Goal: Communication & Community: Ask a question

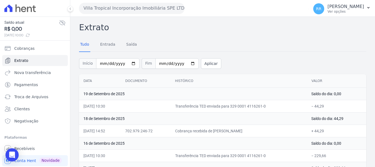
drag, startPoint x: 99, startPoint y: 6, endPoint x: 98, endPoint y: 15, distance: 9.2
click at [99, 7] on button "Villa Tropical Incorporação Imobiliária SPE LTDA" at bounding box center [132, 8] width 106 height 11
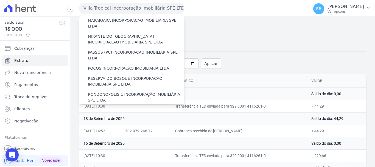
scroll to position [212, 0]
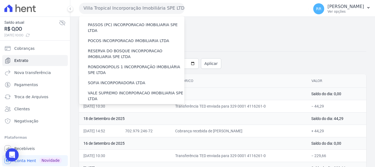
click at [133, 106] on label "VIA SUL ENGENHARIA LTDA" at bounding box center [114, 109] width 52 height 6
click at [0, 0] on input "VIA SUL ENGENHARIA LTDA" at bounding box center [0, 0] width 0 height 0
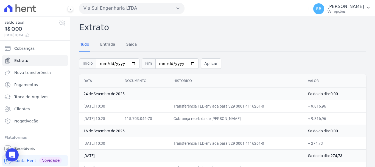
drag, startPoint x: 97, startPoint y: 4, endPoint x: 96, endPoint y: 10, distance: 5.8
click at [97, 4] on button "Via Sul Engenharia LTDA" at bounding box center [132, 8] width 106 height 11
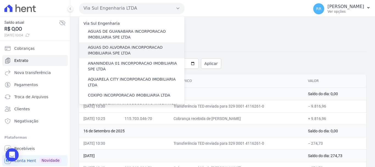
click at [106, 48] on label "AGUAS DO ALVORADA INCORPORACAO IMOBILIARIA SPE LTDA" at bounding box center [136, 51] width 97 height 12
click at [0, 0] on input "AGUAS DO ALVORADA INCORPORACAO IMOBILIARIA SPE LTDA" at bounding box center [0, 0] width 0 height 0
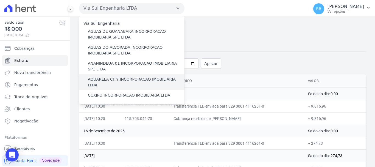
click at [104, 78] on label "AQUARELA CITY INCORPORACAO IMOBILIARIA LTDA" at bounding box center [136, 82] width 97 height 12
click at [0, 0] on input "AQUARELA CITY INCORPORACAO IMOBILIARIA LTDA" at bounding box center [0, 0] width 0 height 0
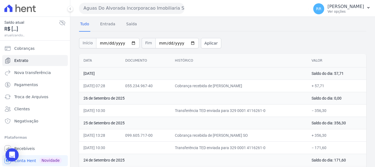
scroll to position [55, 0]
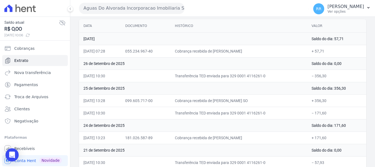
drag, startPoint x: 90, startPoint y: 7, endPoint x: 98, endPoint y: 16, distance: 11.9
click at [91, 8] on button "Aguas Do Alvorada Incorporacao Imobiliaria SPE LTDA" at bounding box center [132, 8] width 106 height 11
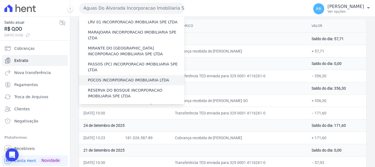
scroll to position [165, 0]
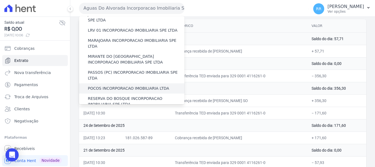
click at [113, 85] on label "POCOS INCORPORACAO IMOBILIARIA LTDA" at bounding box center [128, 88] width 81 height 6
click at [0, 0] on input "POCOS INCORPORACAO IMOBILIARIA LTDA" at bounding box center [0, 0] width 0 height 0
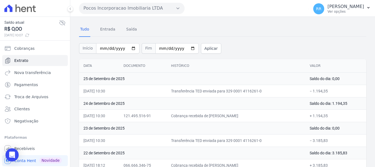
scroll to position [27, 0]
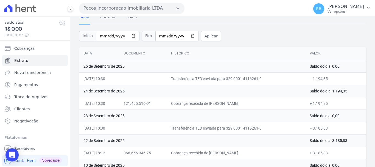
click at [151, 4] on button "Pocos Incorporacao Imobiliaria LTDA" at bounding box center [132, 8] width 106 height 11
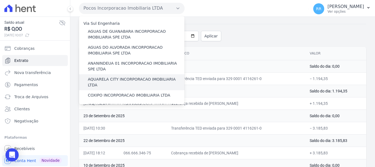
click at [121, 81] on label "AQUARELA CITY INCORPORACAO IMOBILIARIA LTDA" at bounding box center [136, 82] width 97 height 12
click at [0, 0] on input "AQUARELA CITY INCORPORACAO IMOBILIARIA LTDA" at bounding box center [0, 0] width 0 height 0
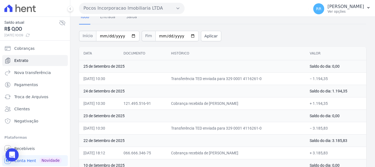
click at [129, 7] on button "Pocos Incorporacao Imobiliaria LTDA" at bounding box center [132, 8] width 106 height 11
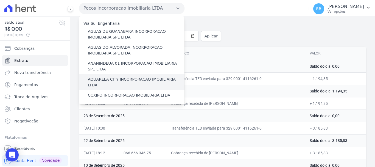
click at [127, 80] on label "AQUARELA CITY INCORPORACAO IMOBILIARIA LTDA" at bounding box center [136, 82] width 97 height 12
click at [0, 0] on input "AQUARELA CITY INCORPORACAO IMOBILIARIA LTDA" at bounding box center [0, 0] width 0 height 0
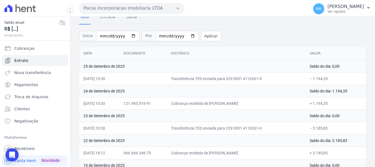
scroll to position [0, 0]
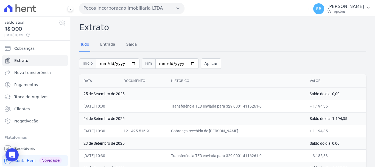
click at [126, 5] on button "Pocos Incorporacao Imobiliaria LTDA" at bounding box center [132, 8] width 106 height 11
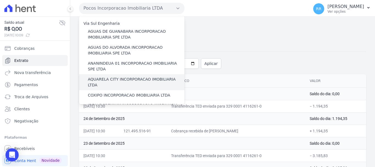
click at [114, 80] on label "AQUARELA CITY INCORPORACAO IMOBILIARIA LTDA" at bounding box center [136, 82] width 97 height 12
click at [0, 0] on input "AQUARELA CITY INCORPORACAO IMOBILIARIA LTDA" at bounding box center [0, 0] width 0 height 0
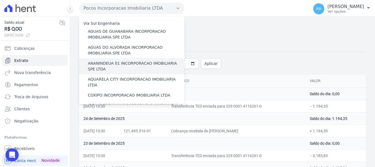
drag, startPoint x: 106, startPoint y: 78, endPoint x: 107, endPoint y: 74, distance: 4.2
click at [106, 78] on label "AQUARELA CITY INCORPORACAO IMOBILIARIA LTDA" at bounding box center [136, 82] width 97 height 12
click at [0, 0] on input "AQUARELA CITY INCORPORACAO IMOBILIARIA LTDA" at bounding box center [0, 0] width 0 height 0
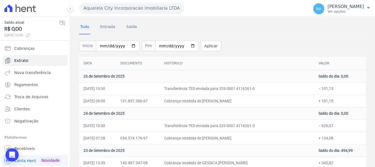
scroll to position [27, 0]
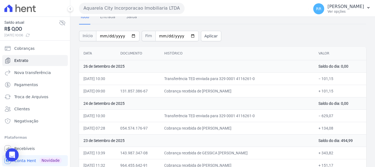
click at [150, 9] on button "Aquarela City Incorporacao Imobiliaria LTDA" at bounding box center [132, 8] width 106 height 11
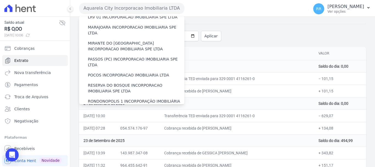
scroll to position [165, 0]
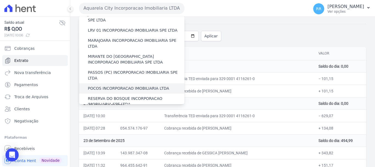
click at [116, 85] on label "POCOS INCORPORACAO IMOBILIARIA LTDA" at bounding box center [128, 88] width 81 height 6
click at [0, 0] on input "POCOS INCORPORACAO IMOBILIARIA LTDA" at bounding box center [0, 0] width 0 height 0
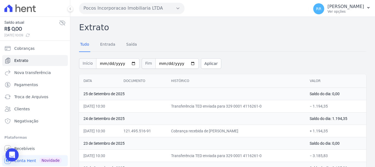
drag, startPoint x: 148, startPoint y: 7, endPoint x: 146, endPoint y: 12, distance: 5.0
click at [148, 7] on button "Pocos Incorporacao Imobiliaria LTDA" at bounding box center [132, 8] width 106 height 11
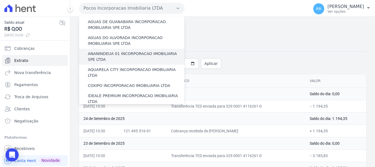
scroll to position [0, 0]
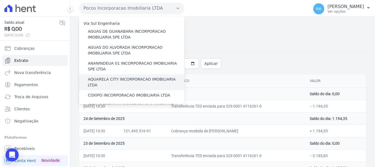
click at [128, 79] on label "AQUARELA CITY INCORPORACAO IMOBILIARIA LTDA" at bounding box center [136, 82] width 97 height 12
click at [0, 0] on input "AQUARELA CITY INCORPORACAO IMOBILIARIA LTDA" at bounding box center [0, 0] width 0 height 0
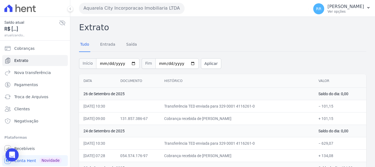
click at [154, 13] on button "Aquarela City Incorporacao Imobiliaria LTDA" at bounding box center [132, 8] width 106 height 11
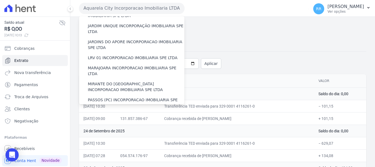
scroll to position [240, 0]
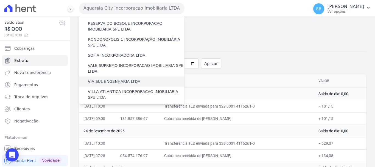
click at [108, 76] on div "VIA SUL ENGENHARIA LTDA" at bounding box center [132, 81] width 106 height 10
click at [128, 79] on label "VIA SUL ENGENHARIA LTDA" at bounding box center [114, 82] width 52 height 6
click at [0, 0] on input "VIA SUL ENGENHARIA LTDA" at bounding box center [0, 0] width 0 height 0
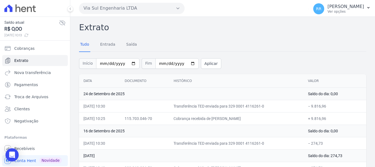
click at [101, 6] on button "Via Sul Engenharia LTDA" at bounding box center [132, 8] width 106 height 11
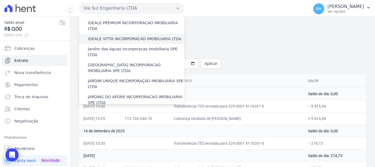
scroll to position [55, 0]
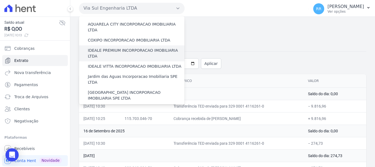
click at [103, 48] on label "IDEALE PREMIUM INCORPORACAO IMOBILIARIA LTDA" at bounding box center [136, 54] width 97 height 12
click at [0, 0] on input "IDEALE PREMIUM INCORPORACAO IMOBILIARIA LTDA" at bounding box center [0, 0] width 0 height 0
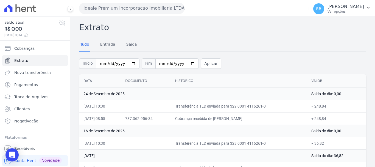
click at [93, 4] on button "Ideale Premium Incorporacao Imobiliaria LTDA" at bounding box center [132, 8] width 106 height 11
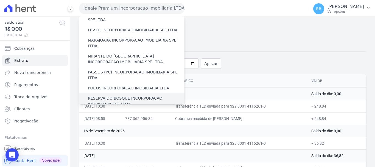
scroll to position [165, 0]
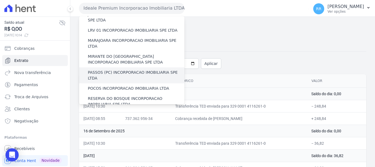
click at [124, 70] on label "PASSOS (PC) INCORPORACAO IMOBILIARIA SPE LTDA" at bounding box center [136, 76] width 97 height 12
click at [0, 0] on input "PASSOS (PC) INCORPORACAO IMOBILIARIA SPE LTDA" at bounding box center [0, 0] width 0 height 0
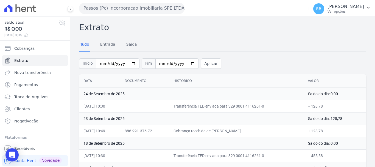
click at [109, 7] on button "Passos (Pc) Incorporacao Imobiliaria SPE LTDA" at bounding box center [132, 8] width 106 height 11
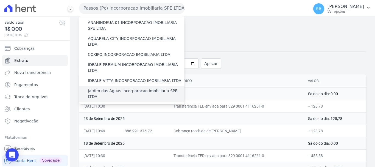
scroll to position [27, 0]
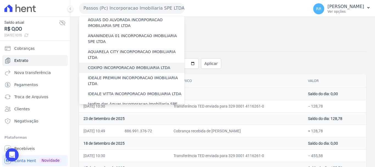
click at [103, 65] on label "COXIPO INCORPORACAO IMOBILIARIA LTDA" at bounding box center [129, 68] width 82 height 6
click at [0, 0] on input "COXIPO INCORPORACAO IMOBILIARIA LTDA" at bounding box center [0, 0] width 0 height 0
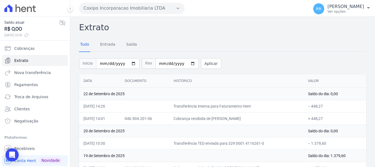
click at [141, 10] on button "Coxipo Incorporacao Imobiliaria LTDA" at bounding box center [132, 8] width 106 height 11
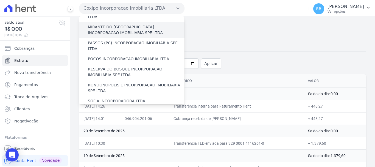
scroll to position [240, 0]
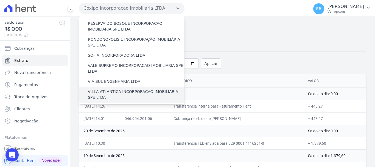
click at [124, 89] on label "VILLA ATLANTICA INCORPORACAO IMOBILIARIA SPE LTDA" at bounding box center [136, 95] width 97 height 12
click at [0, 0] on input "VILLA ATLANTICA INCORPORACAO IMOBILIARIA SPE LTDA" at bounding box center [0, 0] width 0 height 0
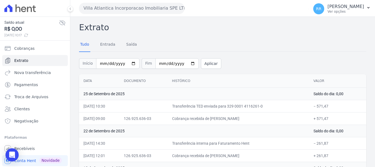
drag, startPoint x: 134, startPoint y: 2, endPoint x: 132, endPoint y: 4, distance: 2.9
click at [134, 2] on div "Villa Atlantica Incorporacao Imobiliaria SPE LTDA Via Sul Engenharia AGUAS DE G…" at bounding box center [193, 8] width 228 height 17
click at [125, 7] on button "Villa Atlantica Incorporacao Imobiliaria SPE LTDA" at bounding box center [132, 8] width 106 height 11
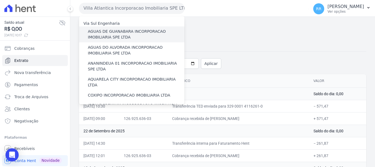
click at [135, 30] on label "AGUAS DE GUANABARA INCORPORACAO IMOBILIARIA SPE LTDA" at bounding box center [136, 35] width 97 height 12
click at [0, 0] on input "AGUAS DE GUANABARA INCORPORACAO IMOBILIARIA SPE LTDA" at bounding box center [0, 0] width 0 height 0
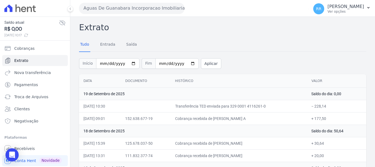
click at [129, 13] on button "Aguas De Guanabara Incorporacao Imobiliaria SPE LTDA" at bounding box center [132, 8] width 106 height 11
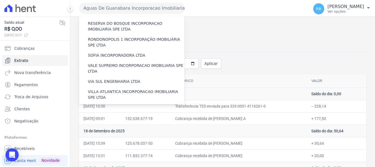
click at [118, 121] on label "VILLA TROPICAL INCORPORAÇÃO IMOBILIÁRIA SPE LTDA" at bounding box center [136, 127] width 97 height 12
click at [0, 0] on input "VILLA TROPICAL INCORPORAÇÃO IMOBILIÁRIA SPE LTDA" at bounding box center [0, 0] width 0 height 0
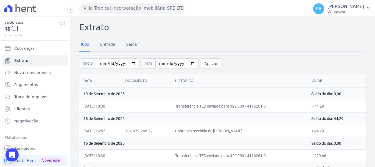
click at [149, 1] on div "Villa Tropical Incorporação Imobiliária SPE LTDA Via Sul Engenharia AGUAS DE GU…" at bounding box center [193, 8] width 228 height 17
click at [148, 7] on button "Villa Tropical Incorporação Imobiliária SPE LTDA" at bounding box center [132, 8] width 106 height 11
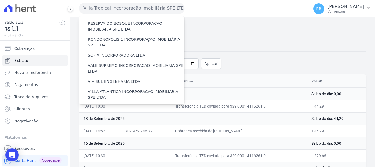
click at [119, 121] on label "VILLA TROPICAL INCORPORAÇÃO IMOBILIÁRIA SPE LTDA" at bounding box center [136, 127] width 97 height 12
click at [118, 105] on label "[GEOGRAPHIC_DATA] INCORPORACAO IMOBILIARIA SPE LTDA" at bounding box center [136, 111] width 97 height 12
click at [0, 0] on input "[GEOGRAPHIC_DATA] INCORPORACAO IMOBILIARIA SPE LTDA" at bounding box center [0, 0] width 0 height 0
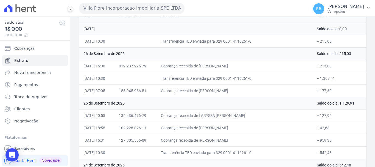
scroll to position [55, 0]
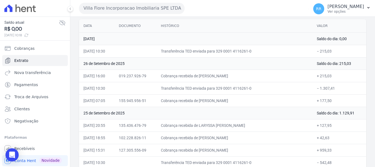
click at [206, 112] on td "25 de Setembro de 2025" at bounding box center [196, 113] width 234 height 12
click at [151, 10] on button "Villa Fiore Incorporacao Imobiliaria SPE LTDA" at bounding box center [132, 8] width 106 height 11
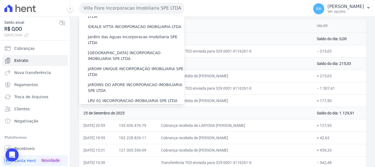
scroll to position [110, 0]
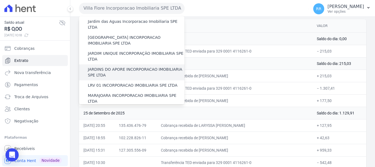
click at [123, 67] on label "JARDINS DO APORE INCORPORACAO IMOBILIARIA SPE LTDA" at bounding box center [136, 73] width 97 height 12
click at [0, 0] on input "JARDINS DO APORE INCORPORACAO IMOBILIARIA SPE LTDA" at bounding box center [0, 0] width 0 height 0
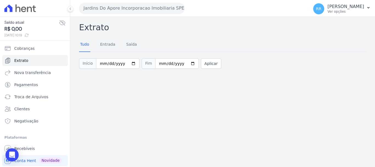
drag, startPoint x: 235, startPoint y: 113, endPoint x: 228, endPoint y: 56, distance: 57.6
click at [235, 111] on div "Extrato Tudo Entrada Saída Início 2025-09-01 Fim 2025-09-29 Aplicar" at bounding box center [222, 92] width 305 height 150
click at [115, 6] on button "Jardins Do Apore Incorporacao Imobiliaria SPE LTDA" at bounding box center [132, 8] width 106 height 11
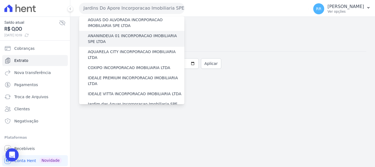
scroll to position [0, 0]
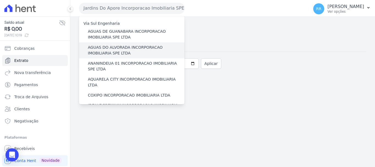
click at [120, 52] on label "AGUAS DO ALVORADA INCORPORACAO IMOBILIARIA SPE LTDA" at bounding box center [136, 51] width 97 height 12
click at [0, 0] on input "AGUAS DO ALVORADA INCORPORACAO IMOBILIARIA SPE LTDA" at bounding box center [0, 0] width 0 height 0
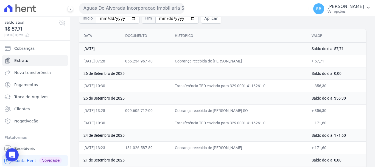
scroll to position [55, 0]
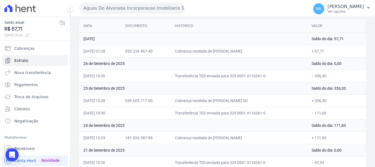
click at [153, 13] on button "Aguas Do Alvorada Incorporacao Imobiliaria SPE LTDA" at bounding box center [132, 8] width 106 height 11
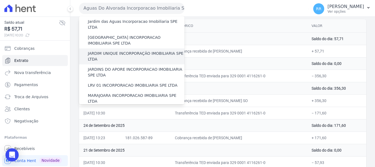
scroll to position [82, 0]
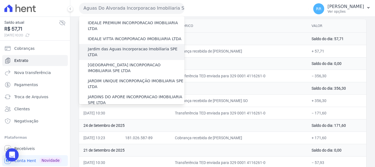
click at [120, 46] on label "Jardim das Aguas Incorporacao Imobiliaria SPE LTDA" at bounding box center [136, 52] width 97 height 12
click at [0, 0] on input "Jardim das Aguas Incorporacao Imobiliaria SPE LTDA" at bounding box center [0, 0] width 0 height 0
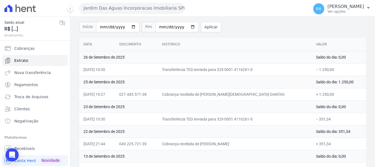
scroll to position [55, 0]
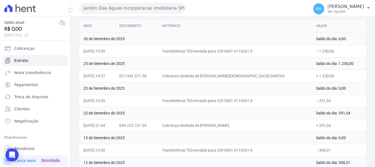
click at [123, 3] on button "Jardim Das Aguas Incorporacao Imobiliaria SPE LTDA" at bounding box center [132, 8] width 106 height 11
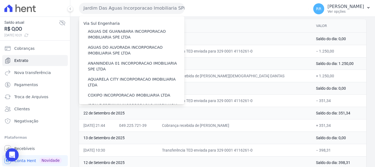
click at [244, 87] on td "23 de Setembro de 2025" at bounding box center [195, 88] width 233 height 12
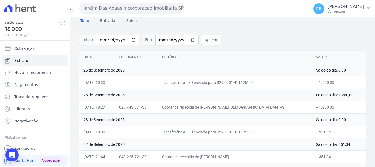
scroll to position [0, 0]
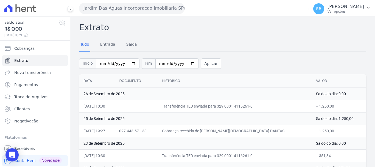
click at [160, 9] on button "Jardim Das Aguas Incorporacao Imobiliaria SPE LTDA" at bounding box center [132, 8] width 106 height 11
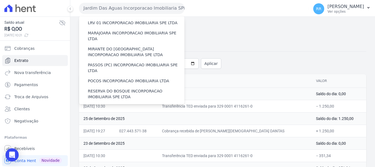
scroll to position [220, 0]
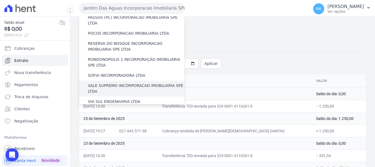
click at [104, 83] on label "VALE SUPREMO INCORPORACAO IMOBILIARIA SPE LTDA" at bounding box center [136, 89] width 97 height 12
click at [0, 0] on input "VALE SUPREMO INCORPORACAO IMOBILIARIA SPE LTDA" at bounding box center [0, 0] width 0 height 0
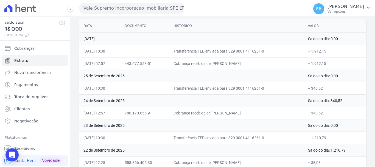
scroll to position [27, 0]
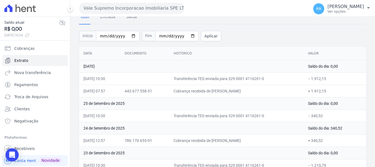
click at [134, 12] on button "Vale Supremo Incorporacao Imobiliaria SPE LTDA" at bounding box center [132, 8] width 106 height 11
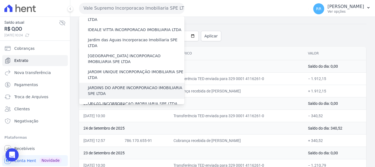
scroll to position [110, 0]
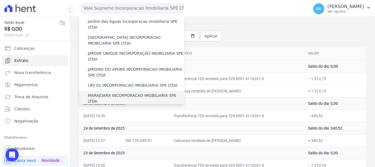
click at [121, 93] on label "MARAJOARA INCORPORACAO IMOBILIARIA SPE LTDA" at bounding box center [136, 99] width 97 height 12
click at [0, 0] on input "MARAJOARA INCORPORACAO IMOBILIARIA SPE LTDA" at bounding box center [0, 0] width 0 height 0
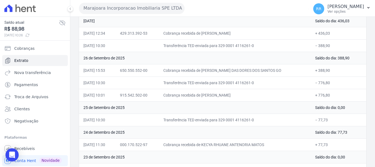
click at [265, 115] on td "Transferência TED enviada para 329 0001 4116261-0" at bounding box center [235, 120] width 152 height 12
click at [140, 6] on button "Marajoara Incorporacao Imobiliaria SPE LTDA" at bounding box center [132, 8] width 106 height 11
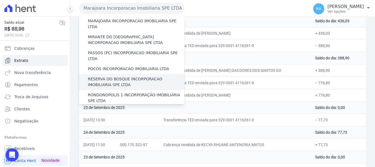
scroll to position [192, 0]
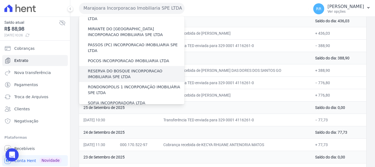
click at [123, 68] on label "RESERVA DO BOSQUE INCORPORACAO IMOBILIARIA SPE LTDA" at bounding box center [136, 74] width 97 height 12
click at [0, 0] on input "RESERVA DO BOSQUE INCORPORACAO IMOBILIARIA SPE LTDA" at bounding box center [0, 0] width 0 height 0
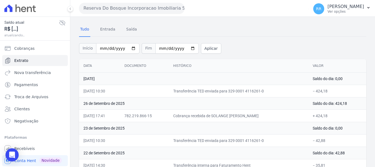
scroll to position [27, 0]
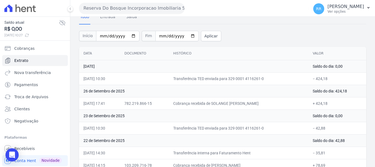
click at [147, 7] on button "Reserva Do Bosque Incorporacao Imobiliaria SPE LTDA" at bounding box center [132, 8] width 106 height 11
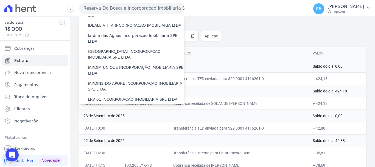
scroll to position [82, 0]
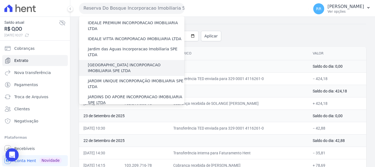
click at [128, 62] on label "[GEOGRAPHIC_DATA] INCORPORACAO IMOBILIARIA SPE LTDA" at bounding box center [136, 68] width 97 height 12
click at [0, 0] on input "[GEOGRAPHIC_DATA] INCORPORACAO IMOBILIARIA SPE LTDA" at bounding box center [0, 0] width 0 height 0
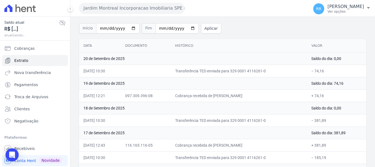
scroll to position [0, 0]
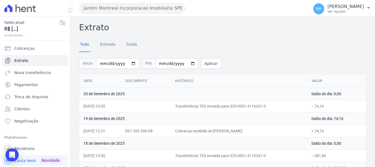
click at [99, 8] on button "Jardim Montreal Incorporacao Imobiliaria SPE LTDA" at bounding box center [132, 8] width 106 height 11
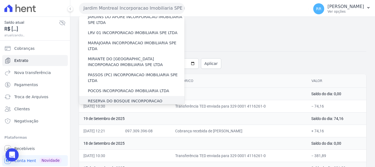
scroll to position [165, 0]
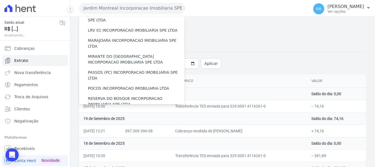
click at [126, 112] on label "RONDONOPOLIS 1 INCORPORAÇÃO IMOBILIÁRIA SPE LTDA" at bounding box center [136, 118] width 97 height 12
click at [0, 0] on input "RONDONOPOLIS 1 INCORPORAÇÃO IMOBILIÁRIA SPE LTDA" at bounding box center [0, 0] width 0 height 0
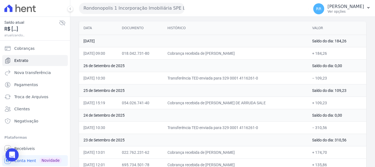
scroll to position [55, 0]
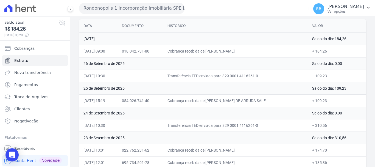
click at [147, 9] on button "Rondonopolis 1 Incorporação Imobiliária SPE LTDA" at bounding box center [132, 8] width 106 height 11
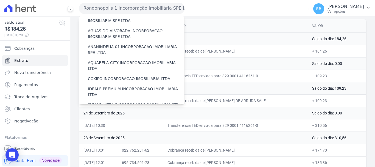
scroll to position [82, 0]
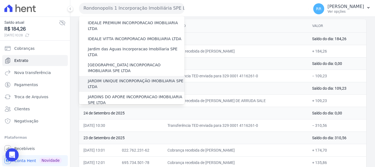
click at [131, 78] on label "JARDIM UNIQUE INCORPORAÇÃO IMOBILIARIA SPE LTDA" at bounding box center [136, 84] width 97 height 12
click at [0, 0] on input "JARDIM UNIQUE INCORPORAÇÃO IMOBILIARIA SPE LTDA" at bounding box center [0, 0] width 0 height 0
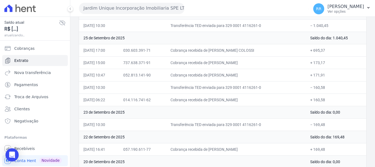
scroll to position [55, 0]
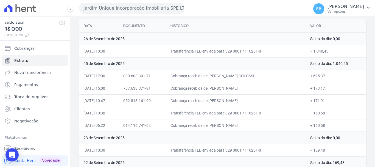
click at [286, 126] on td "Cobrança recebida de [PERSON_NAME]" at bounding box center [236, 125] width 140 height 12
drag, startPoint x: 178, startPoint y: 6, endPoint x: 175, endPoint y: 11, distance: 5.8
click at [178, 6] on button "Jardim Unique Incorporação Imobiliaria SPE LTDA" at bounding box center [132, 8] width 106 height 11
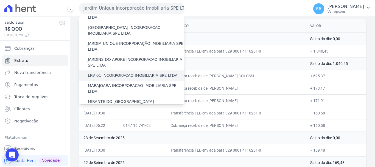
scroll to position [137, 0]
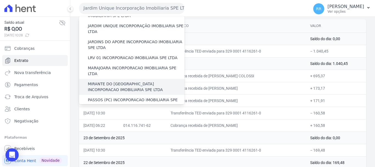
click at [119, 81] on label "MIRANTE DO [GEOGRAPHIC_DATA] INCORPORACAO IMOBILIARIA SPE LTDA" at bounding box center [136, 87] width 97 height 12
click at [0, 0] on input "MIRANTE DO [GEOGRAPHIC_DATA] INCORPORACAO IMOBILIARIA SPE LTDA" at bounding box center [0, 0] width 0 height 0
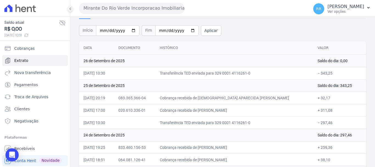
scroll to position [0, 0]
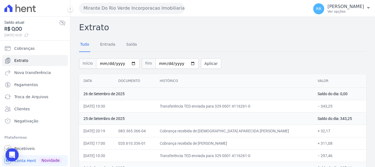
click at [107, 11] on button "Mirante Do Rio Verde Incorporacao Imobiliaria SPE LTDA" at bounding box center [132, 8] width 106 height 11
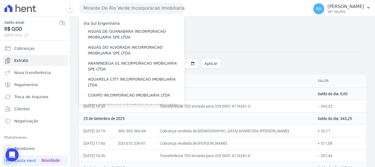
scroll to position [110, 0]
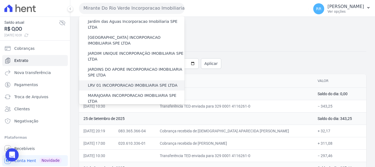
click at [111, 82] on label "LRV 01 INCORPORACAO IMOBILIARIA SPE LTDA" at bounding box center [133, 85] width 90 height 6
click at [0, 0] on input "LRV 01 INCORPORACAO IMOBILIARIA SPE LTDA" at bounding box center [0, 0] width 0 height 0
click at [113, 82] on label "LRV 01 INCORPORACAO IMOBILIARIA SPE LTDA" at bounding box center [133, 85] width 90 height 6
click at [0, 0] on input "LRV 01 INCORPORACAO IMOBILIARIA SPE LTDA" at bounding box center [0, 0] width 0 height 0
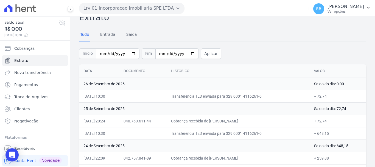
scroll to position [0, 0]
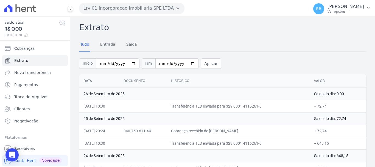
click at [133, 7] on button "Lrv 01 Incorporacao Imobiliaria SPE LTDA" at bounding box center [132, 8] width 106 height 11
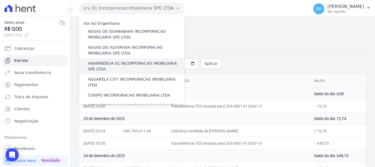
click at [126, 65] on label "ANANINDEUA 01 INCORPORACAO IMOBILIARIA SPE LTDA" at bounding box center [136, 66] width 97 height 12
click at [0, 0] on input "ANANINDEUA 01 INCORPORACAO IMOBILIARIA SPE LTDA" at bounding box center [0, 0] width 0 height 0
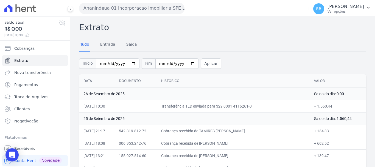
click at [148, 12] on button "Ananindeua 01 Incorporacao Imobiliaria SPE LTDA" at bounding box center [132, 8] width 106 height 11
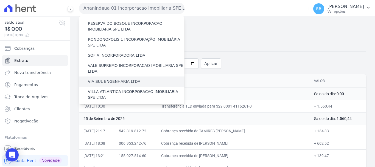
scroll to position [212, 0]
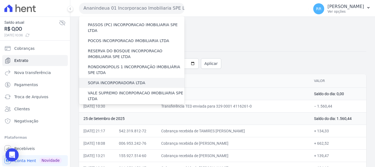
click at [114, 78] on div "SOFIA INCORPORADORA LTDA" at bounding box center [132, 83] width 106 height 10
click at [120, 80] on label "SOFIA INCORPORADORA LTDA" at bounding box center [116, 83] width 57 height 6
click at [0, 0] on input "SOFIA INCORPORADORA LTDA" at bounding box center [0, 0] width 0 height 0
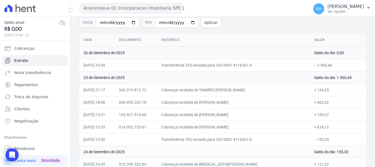
scroll to position [27, 0]
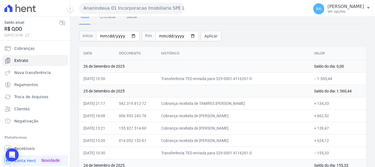
click at [91, 4] on button "Ananindeua 01 Incorporacao Imobiliaria SPE LTDA" at bounding box center [132, 8] width 106 height 11
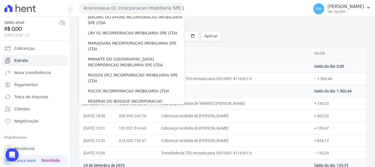
scroll to position [192, 0]
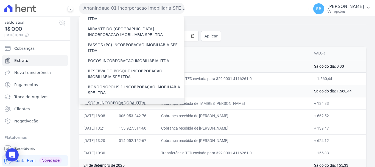
click at [106, 100] on label "SOFIA INCORPORADORA LTDA" at bounding box center [116, 103] width 57 height 6
click at [0, 0] on input "SOFIA INCORPORADORA LTDA" at bounding box center [0, 0] width 0 height 0
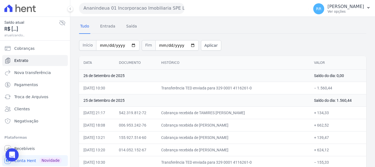
scroll to position [27, 0]
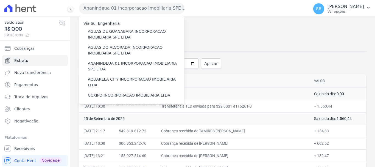
scroll to position [240, 0]
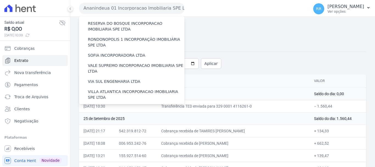
click at [111, 50] on div "SOFIA INCORPORADORA LTDA" at bounding box center [132, 55] width 106 height 10
click at [111, 52] on label "SOFIA INCORPORADORA LTDA" at bounding box center [116, 55] width 57 height 6
click at [0, 0] on input "SOFIA INCORPORADORA LTDA" at bounding box center [0, 0] width 0 height 0
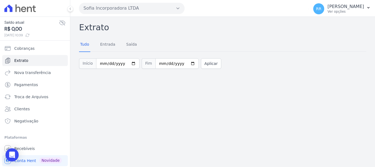
click at [122, 9] on button "Sofia Incorporadora LTDA" at bounding box center [132, 8] width 106 height 11
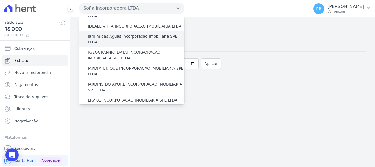
scroll to position [82, 0]
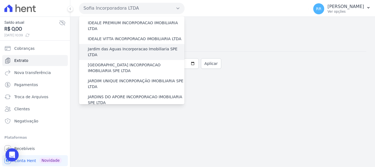
click at [122, 46] on label "Jardim das Aguas Incorporacao Imobiliaria SPE LTDA" at bounding box center [136, 52] width 97 height 12
click at [0, 0] on input "Jardim das Aguas Incorporacao Imobiliaria SPE LTDA" at bounding box center [0, 0] width 0 height 0
click at [110, 46] on label "Jardim das Aguas Incorporacao Imobiliaria SPE LTDA" at bounding box center [136, 52] width 97 height 12
click at [0, 0] on input "Jardim das Aguas Incorporacao Imobiliaria SPE LTDA" at bounding box center [0, 0] width 0 height 0
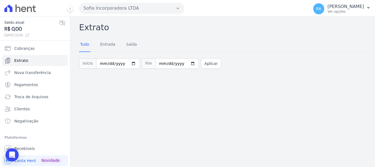
click at [122, 2] on div "Sofia Incorporadora LTDA Via Sul Engenharia AGUAS DE GUANABARA INCORPORACAO IMO…" at bounding box center [193, 8] width 228 height 17
click at [122, 8] on button "Sofia Incorporadora LTDA" at bounding box center [132, 8] width 106 height 11
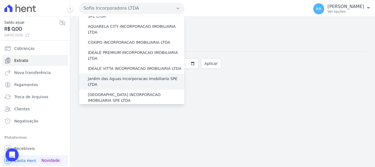
scroll to position [55, 0]
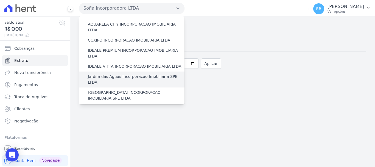
click at [112, 74] on label "Jardim das Aguas Incorporacao Imobiliaria SPE LTDA" at bounding box center [136, 80] width 97 height 12
click at [0, 0] on input "Jardim das Aguas Incorporacao Imobiliaria SPE LTDA" at bounding box center [0, 0] width 0 height 0
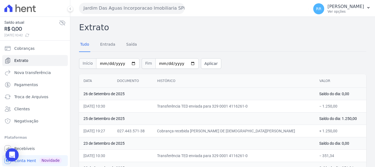
click at [120, 10] on button "Jardim Das Aguas Incorporacao Imobiliaria SPE LTDA" at bounding box center [132, 8] width 106 height 11
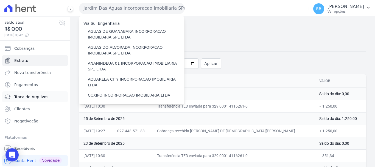
click at [37, 96] on span "Troca de Arquivos" at bounding box center [31, 96] width 34 height 5
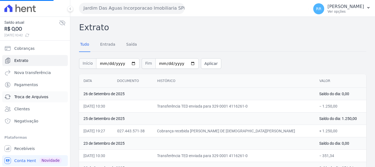
click at [27, 98] on span "Troca de Arquivos" at bounding box center [31, 96] width 34 height 5
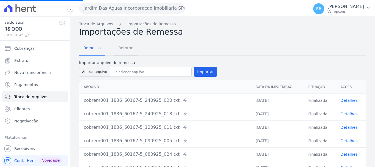
click at [123, 50] on span "Retorno" at bounding box center [126, 47] width 22 height 11
click at [118, 50] on span "Retorno" at bounding box center [126, 47] width 22 height 11
click at [347, 99] on link "Detalhes" at bounding box center [349, 100] width 17 height 4
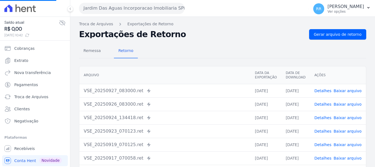
click at [322, 91] on link "Detalhes" at bounding box center [323, 90] width 17 height 4
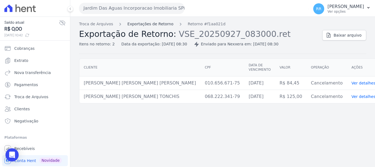
click at [163, 24] on link "Exportações de Retorno" at bounding box center [151, 24] width 46 height 6
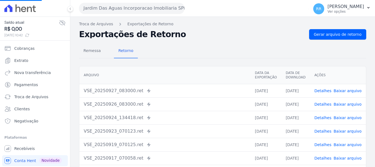
click at [326, 105] on link "Detalhes" at bounding box center [323, 104] width 17 height 4
click at [338, 40] on div "Remessa Retorno Arquivo Data da Exportação Data de Download Ações VSE_20250927_…" at bounding box center [222, 139] width 287 height 199
click at [320, 103] on link "Detalhes" at bounding box center [323, 104] width 17 height 4
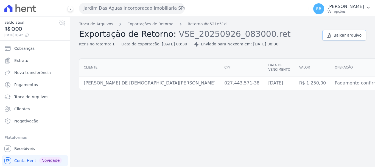
click at [337, 33] on span "Baixar arquivo" at bounding box center [348, 34] width 28 height 5
click at [132, 3] on button "Jardim Das Aguas Incorporacao Imobiliaria SPE LTDA" at bounding box center [132, 8] width 106 height 11
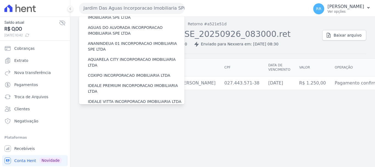
scroll to position [82, 0]
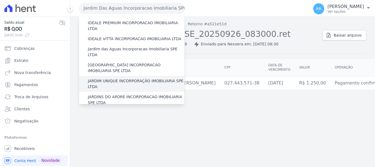
click at [109, 78] on label "JARDIM UNIQUE INCORPORAÇÃO IMOBILIARIA SPE LTDA" at bounding box center [136, 84] width 97 height 12
click at [0, 0] on input "JARDIM UNIQUE INCORPORAÇÃO IMOBILIARIA SPE LTDA" at bounding box center [0, 0] width 0 height 0
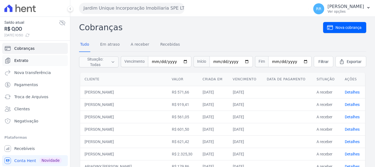
click at [23, 63] on span "Extrato" at bounding box center [21, 60] width 14 height 5
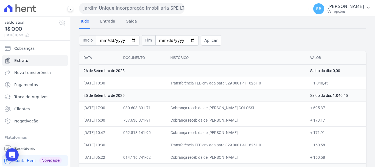
scroll to position [55, 0]
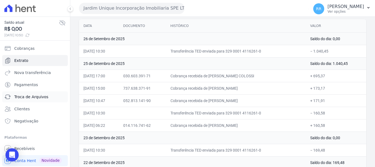
click at [29, 95] on span "Troca de Arquivos" at bounding box center [31, 96] width 34 height 5
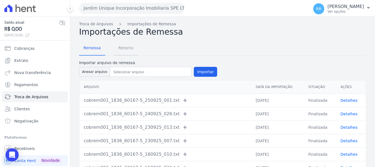
click at [130, 47] on span "Retorno" at bounding box center [126, 47] width 22 height 11
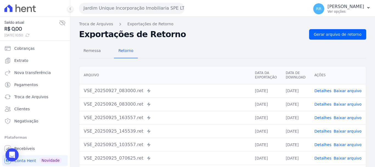
click at [322, 117] on link "Detalhes" at bounding box center [323, 117] width 17 height 4
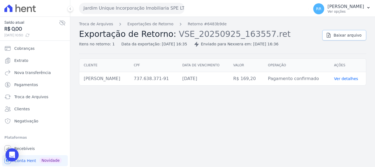
click at [345, 32] on span "Baixar arquivo" at bounding box center [348, 34] width 28 height 5
click at [156, 24] on link "Exportações de Retorno" at bounding box center [151, 24] width 46 height 6
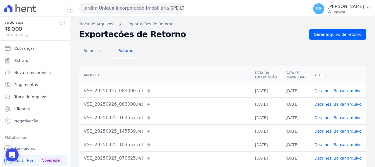
click at [324, 132] on link "Detalhes" at bounding box center [323, 131] width 17 height 4
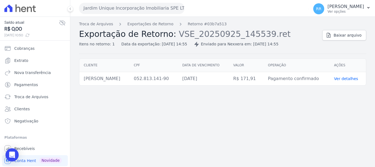
click at [324, 132] on div "Troca de Arquivos Exportações de Retorno Retorno #03b7a513 Exportação de Retorn…" at bounding box center [222, 92] width 305 height 150
click at [146, 25] on link "Exportações de Retorno" at bounding box center [151, 24] width 46 height 6
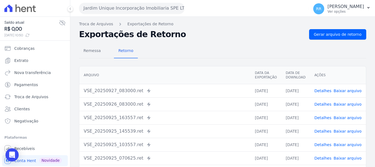
click at [323, 144] on link "Detalhes" at bounding box center [323, 144] width 17 height 4
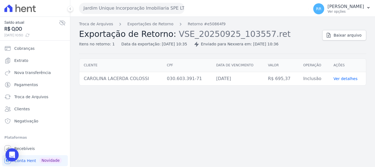
click at [150, 27] on div "Troca de Arquivos Exportações de Retorno Retorno #e50864f9 Exportação de Retorn…" at bounding box center [198, 34] width 239 height 26
click at [154, 24] on link "Exportações de Retorno" at bounding box center [151, 24] width 46 height 6
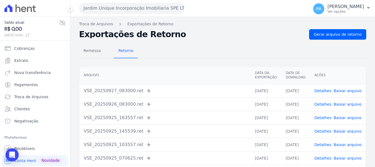
scroll to position [27, 0]
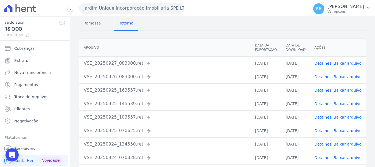
click at [325, 131] on link "Detalhes" at bounding box center [323, 130] width 17 height 4
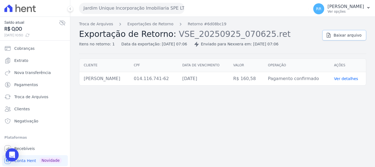
click at [343, 34] on span "Baixar arquivo" at bounding box center [348, 34] width 28 height 5
click at [20, 60] on span "Extrato" at bounding box center [21, 60] width 14 height 5
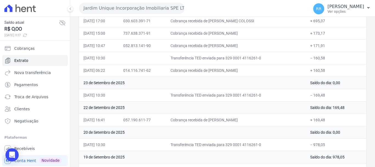
scroll to position [82, 0]
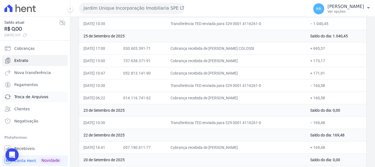
click at [24, 99] on span "Troca de Arquivos" at bounding box center [31, 96] width 34 height 5
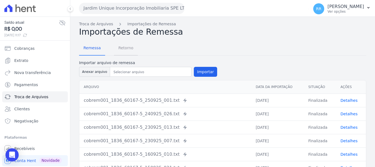
click at [123, 49] on span "Retorno" at bounding box center [126, 47] width 22 height 11
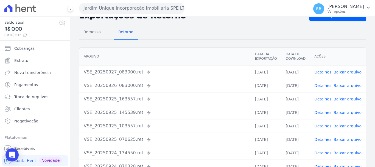
scroll to position [27, 0]
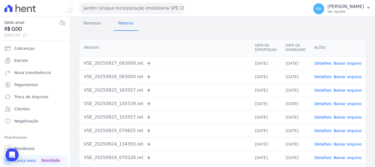
click at [326, 130] on link "Detalhes" at bounding box center [323, 130] width 17 height 4
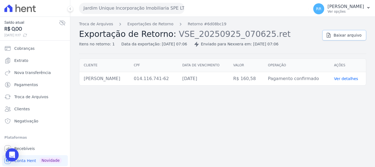
click at [348, 35] on span "Baixar arquivo" at bounding box center [348, 34] width 28 height 5
click at [351, 37] on span "Baixar arquivo" at bounding box center [348, 34] width 28 height 5
click at [134, 24] on link "Exportações de Retorno" at bounding box center [151, 24] width 46 height 6
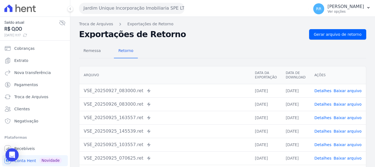
click at [327, 144] on link "Detalhes" at bounding box center [323, 144] width 17 height 4
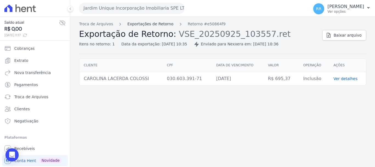
click at [143, 23] on link "Exportações de Retorno" at bounding box center [151, 24] width 46 height 6
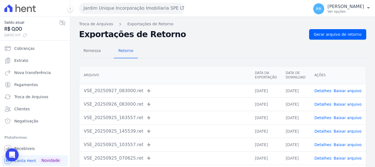
click at [322, 129] on link "Detalhes" at bounding box center [323, 131] width 17 height 4
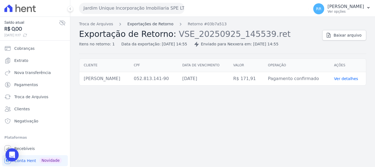
click at [156, 26] on link "Exportações de Retorno" at bounding box center [151, 24] width 46 height 6
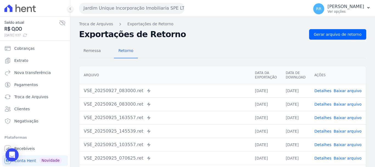
click at [325, 117] on link "Detalhes" at bounding box center [323, 117] width 17 height 4
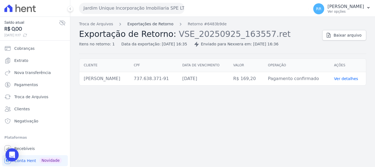
click at [159, 26] on link "Exportações de Retorno" at bounding box center [151, 24] width 46 height 6
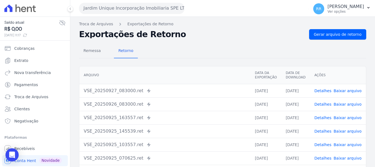
click at [328, 103] on link "Detalhes" at bounding box center [323, 104] width 17 height 4
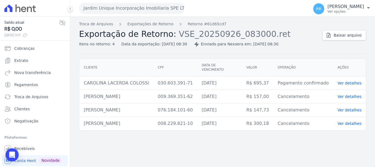
click at [141, 28] on div "Troca de Arquivos Exportações de Retorno Retorno #61d65cd7 Exportação de Retorn…" at bounding box center [198, 34] width 239 height 26
click at [153, 22] on link "Exportações de Retorno" at bounding box center [151, 24] width 46 height 6
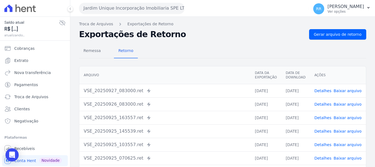
click at [326, 89] on link "Detalhes" at bounding box center [323, 90] width 17 height 4
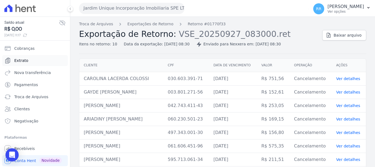
click at [29, 60] on link "Extrato" at bounding box center [35, 60] width 66 height 11
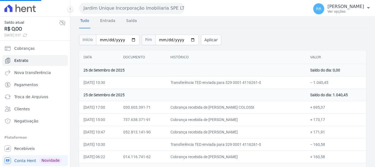
scroll to position [55, 0]
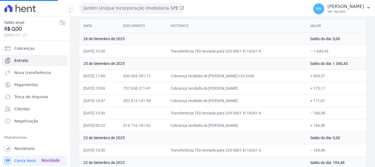
drag, startPoint x: 214, startPoint y: 124, endPoint x: 272, endPoint y: 129, distance: 58.5
click at [289, 123] on td "Cobrança recebida de [PERSON_NAME]" at bounding box center [236, 125] width 140 height 12
copy td "[PERSON_NAME]"
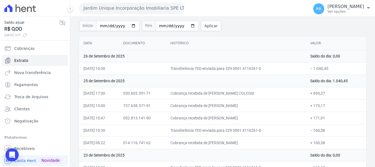
scroll to position [110, 0]
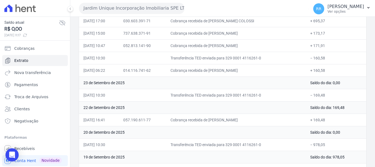
click at [128, 3] on button "Jardim Unique Incorporação Imobiliaria SPE LTDA" at bounding box center [132, 8] width 106 height 11
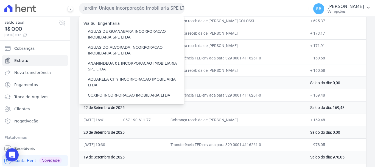
click at [126, 7] on button "Jardim Unique Incorporação Imobiliaria SPE LTDA" at bounding box center [132, 8] width 106 height 11
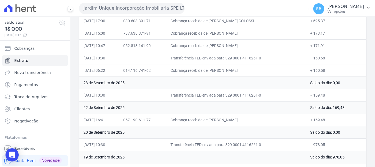
click at [126, 7] on button "Jardim Unique Incorporação Imobiliaria SPE LTDA" at bounding box center [132, 8] width 106 height 11
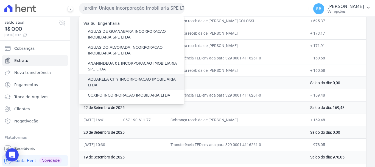
click at [102, 82] on div "AQUARELA CITY INCORPORACAO IMOBILIARIA LTDA" at bounding box center [132, 82] width 106 height 16
click at [104, 81] on label "AQUARELA CITY INCORPORACAO IMOBILIARIA LTDA" at bounding box center [136, 82] width 97 height 12
click at [0, 0] on input "AQUARELA CITY INCORPORACAO IMOBILIARIA LTDA" at bounding box center [0, 0] width 0 height 0
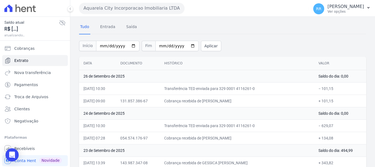
scroll to position [27, 0]
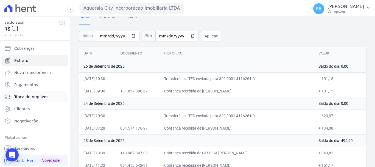
click at [33, 96] on span "Troca de Arquivos" at bounding box center [31, 96] width 34 height 5
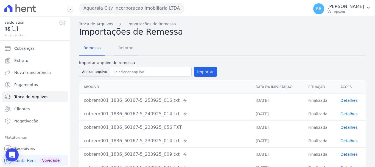
click at [123, 49] on span "Retorno" at bounding box center [126, 47] width 22 height 11
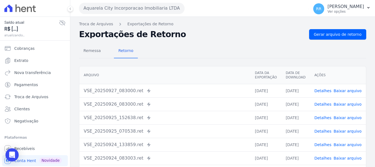
click at [327, 91] on link "Detalhes" at bounding box center [323, 90] width 17 height 4
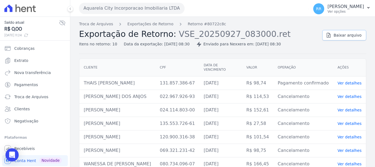
click at [347, 37] on span "Baixar arquivo" at bounding box center [348, 34] width 28 height 5
click at [345, 33] on span "Baixar arquivo" at bounding box center [348, 34] width 28 height 5
click at [23, 62] on span "Extrato" at bounding box center [21, 60] width 14 height 5
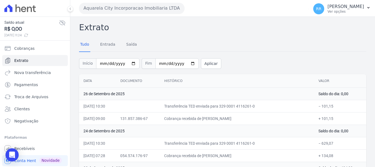
click at [14, 90] on ul "Cobranças Extrato Nova transferência Pagamentos Troca de [GEOGRAPHIC_DATA] Clie…" at bounding box center [35, 85] width 66 height 84
click at [16, 156] on div "Open Intercom Messenger" at bounding box center [12, 155] width 15 height 15
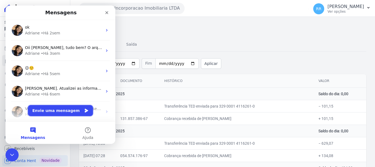
click at [51, 114] on button "Envie uma mensagem" at bounding box center [60, 110] width 65 height 11
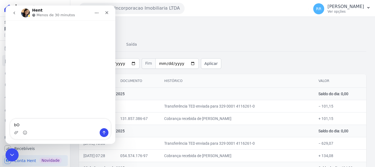
type textarea "b"
type textarea "Bom dia"
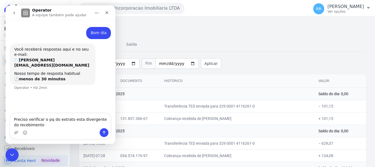
type textarea "Preciso verificar o pq do extrato esta divergente do recebimento."
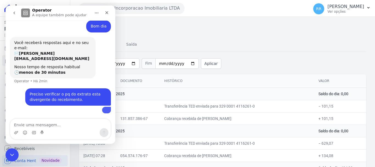
scroll to position [37, 0]
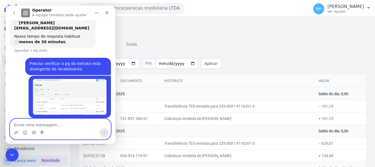
click at [41, 126] on textarea "Envie uma mensagem..." at bounding box center [60, 123] width 101 height 9
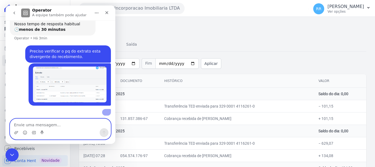
scroll to position [59, 0]
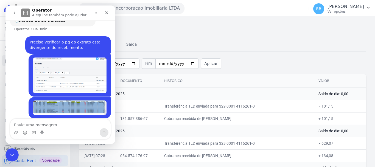
click at [272, 70] on div "Início [DATE] Fim [DATE] Aplicar" at bounding box center [222, 62] width 287 height 23
click at [227, 28] on h2 "Extrato" at bounding box center [222, 27] width 287 height 12
click at [262, 44] on div "Tudo Entrada [GEOGRAPHIC_DATA]" at bounding box center [222, 44] width 287 height 13
click at [305, 44] on div "Tudo Entrada [GEOGRAPHIC_DATA]" at bounding box center [222, 44] width 287 height 13
click at [12, 154] on icon "Encerramento do Messenger da Intercom" at bounding box center [11, 154] width 4 height 2
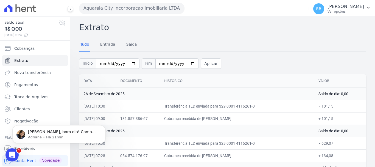
scroll to position [101, 0]
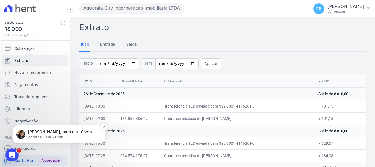
click at [50, 132] on span "[PERSON_NAME], bom dia! Como vai? [PERSON_NAME], estou em atendimento mas assim…" at bounding box center [62, 139] width 68 height 21
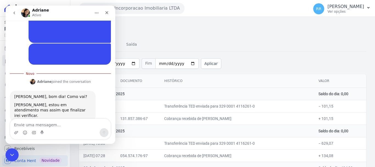
scroll to position [110, 0]
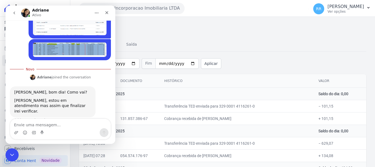
click at [62, 123] on textarea "Envie uma mensagem..." at bounding box center [60, 123] width 101 height 9
click at [73, 123] on textarea "Envie uma mensagem..." at bounding box center [60, 123] width 101 height 9
click at [75, 123] on textarea "Envie uma mensagem..." at bounding box center [60, 123] width 101 height 9
type textarea "oK"
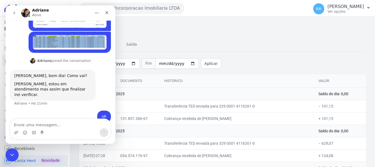
drag, startPoint x: 295, startPoint y: 51, endPoint x: 222, endPoint y: 65, distance: 74.7
click at [295, 52] on div "Início [DATE] Fim [DATE] Aplicar" at bounding box center [222, 62] width 287 height 23
click at [11, 155] on icon "Encerramento do Messenger da Intercom" at bounding box center [11, 154] width 4 height 2
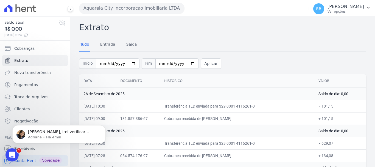
scroll to position [0, 0]
click at [46, 134] on span "[PERSON_NAME], irei verificar internamente se conseguimos a informação sobre o …" at bounding box center [60, 147] width 65 height 37
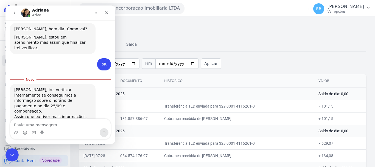
scroll to position [165, 0]
click at [10, 151] on icon "Encerramento do Messenger da Intercom" at bounding box center [11, 154] width 7 height 7
